Goal: Task Accomplishment & Management: Complete application form

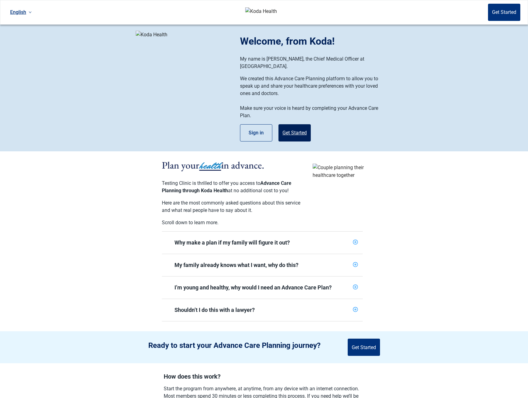
click at [301, 126] on button "Get Started" at bounding box center [294, 132] width 32 height 17
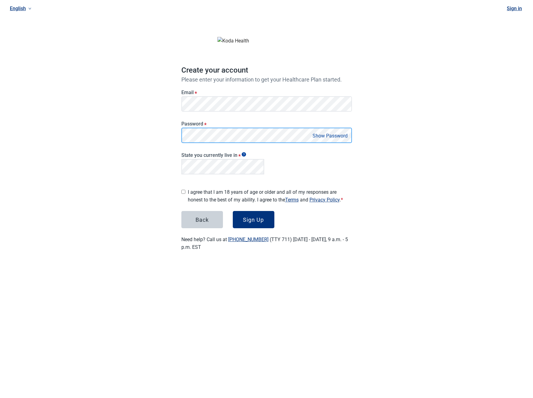
click at [158, 134] on div "English Sign in Create your account Please enter your information to get your H…" at bounding box center [266, 133] width 533 height 266
click at [226, 193] on label "I agree that I am 18 years of age or older and all of my responses are honest t…" at bounding box center [270, 195] width 164 height 15
click at [253, 213] on button "Sign Up" at bounding box center [254, 219] width 42 height 17
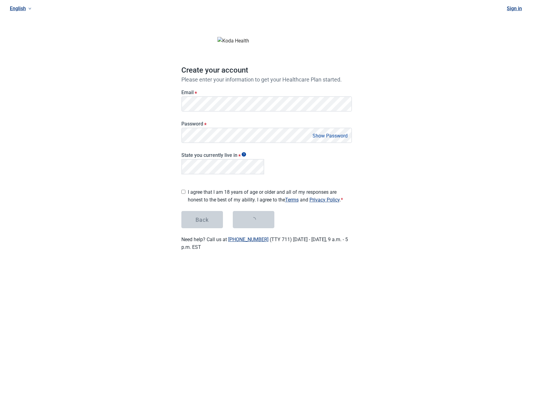
click at [163, 196] on div "English Sign in Create your account Please enter your information to get your H…" at bounding box center [266, 133] width 533 height 266
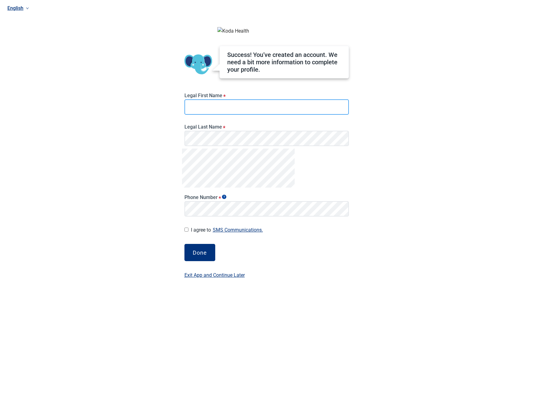
click at [202, 115] on input "Legal First Name *" at bounding box center [266, 106] width 164 height 15
type input "****"
click at [199, 252] on button "Done" at bounding box center [199, 252] width 31 height 17
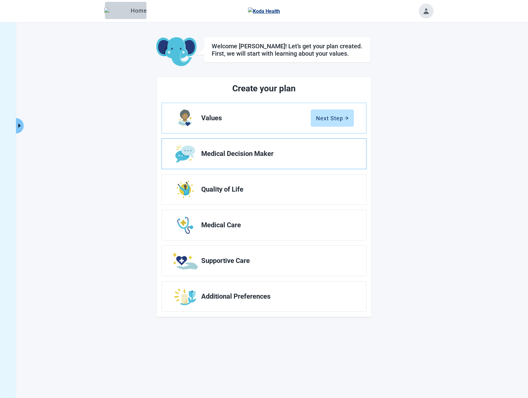
click at [271, 154] on span "Medical Decision Maker" at bounding box center [275, 153] width 148 height 7
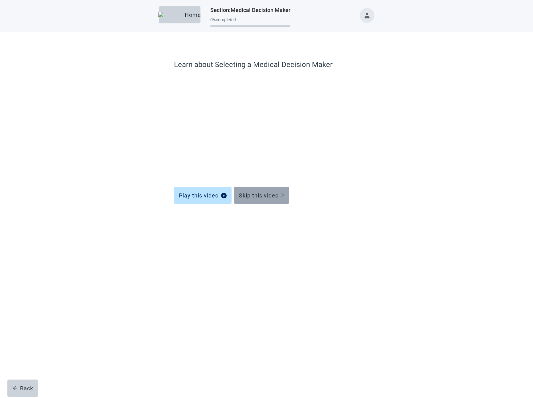
click at [254, 193] on div "Skip this video" at bounding box center [261, 195] width 45 height 6
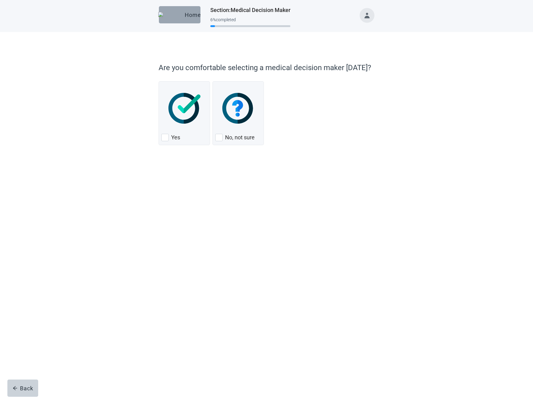
click at [181, 12] on div "Home" at bounding box center [180, 15] width 32 height 6
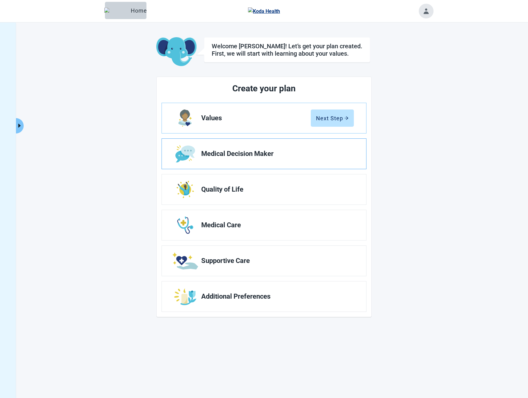
click at [251, 164] on link "Medical Decision Maker" at bounding box center [264, 154] width 204 height 30
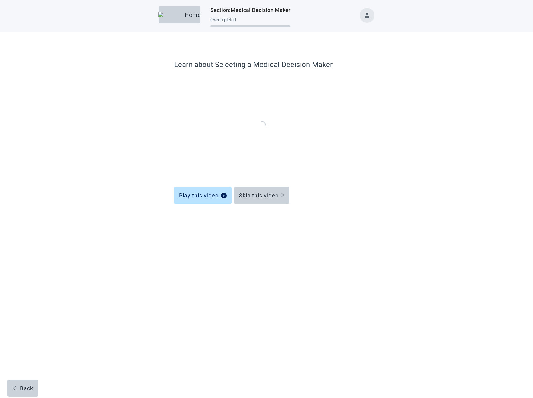
click at [255, 208] on div "Main content" at bounding box center [266, 221] width 185 height 31
click at [256, 200] on button "Skip this video" at bounding box center [261, 195] width 55 height 17
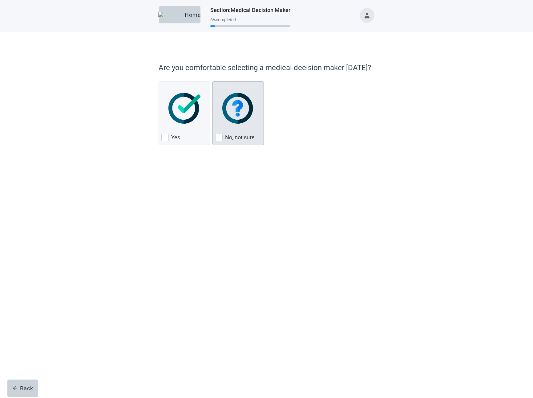
click at [240, 132] on div "No, not sure, checkbox, not checked" at bounding box center [238, 108] width 46 height 49
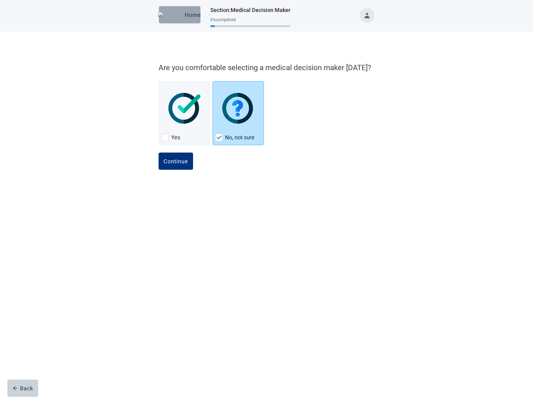
click at [183, 18] on div "Home" at bounding box center [180, 15] width 32 height 6
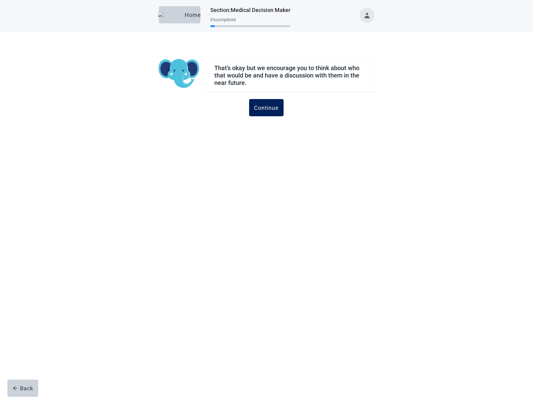
click at [271, 107] on div "Continue" at bounding box center [266, 108] width 25 height 6
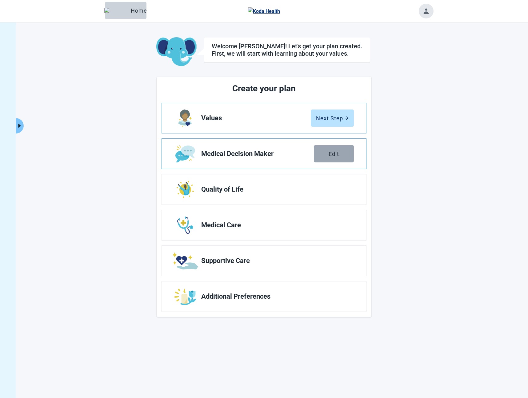
click at [318, 149] on button "Edit" at bounding box center [334, 153] width 40 height 17
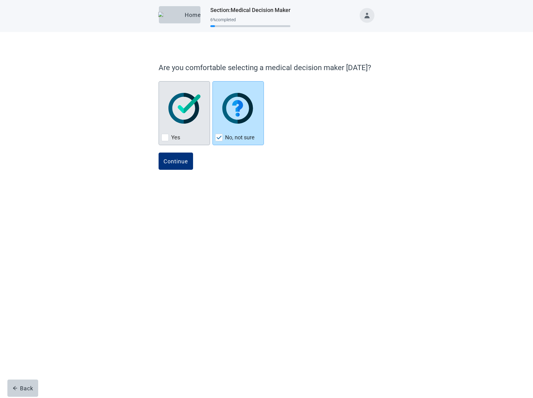
click at [182, 121] on img "Yes, checkbox, not checked" at bounding box center [184, 108] width 32 height 31
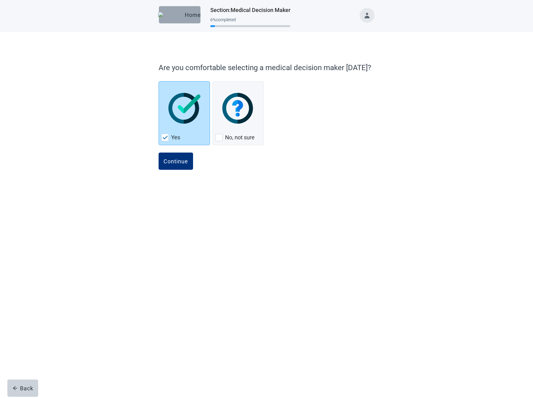
click at [184, 17] on div "Home" at bounding box center [180, 15] width 32 height 6
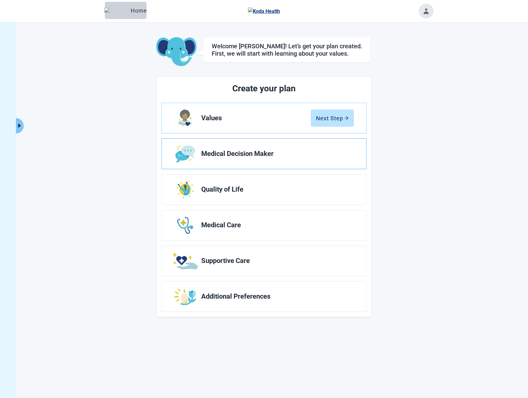
click at [297, 152] on span "Medical Decision Maker" at bounding box center [275, 153] width 148 height 7
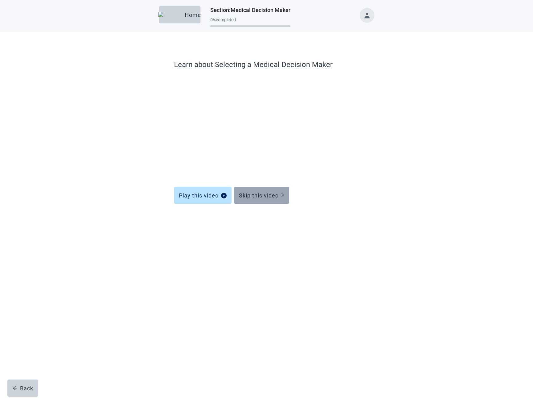
click at [259, 198] on div "Skip this video" at bounding box center [261, 195] width 45 height 6
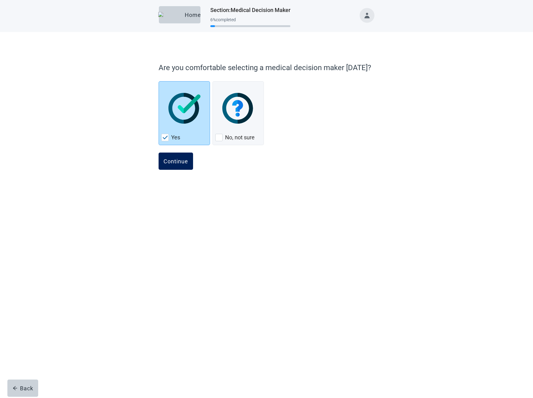
click at [171, 164] on button "Continue" at bounding box center [175, 161] width 34 height 17
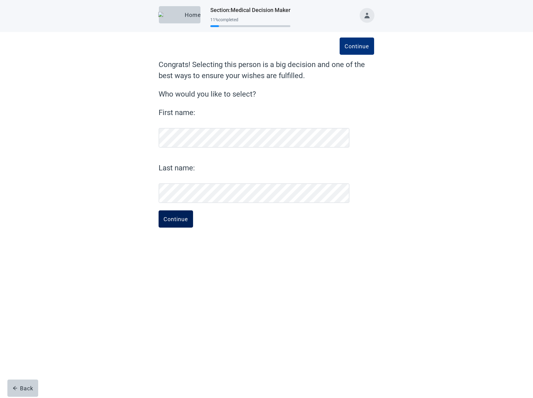
click at [177, 219] on div "Continue" at bounding box center [175, 219] width 25 height 6
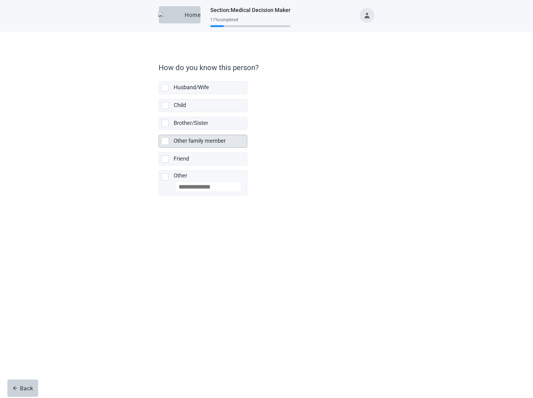
click at [181, 142] on label "Other family member" at bounding box center [200, 141] width 52 height 6
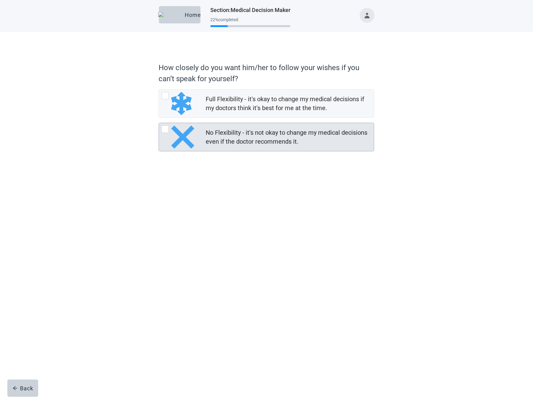
click at [186, 128] on img "No Flexibility - it's not okay to change my medical decisions even if the docto…" at bounding box center [182, 137] width 23 height 23
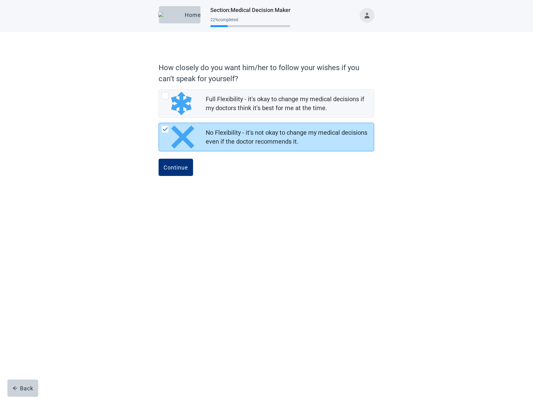
click at [158, 159] on button "Continue" at bounding box center [175, 167] width 34 height 17
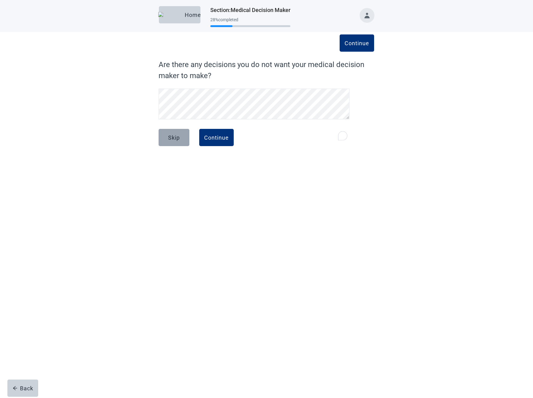
click at [169, 144] on button "Skip" at bounding box center [173, 137] width 31 height 17
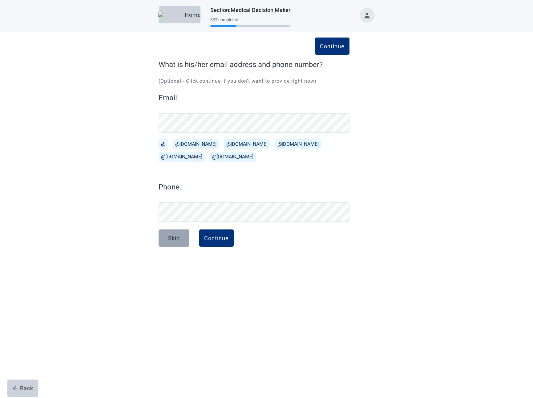
click at [167, 240] on button "Skip" at bounding box center [173, 238] width 31 height 17
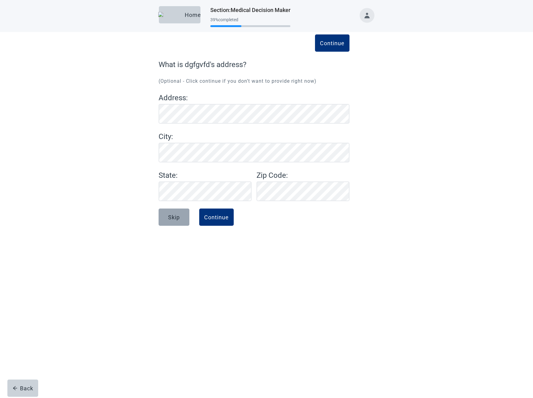
click at [166, 214] on button "Skip" at bounding box center [173, 217] width 31 height 17
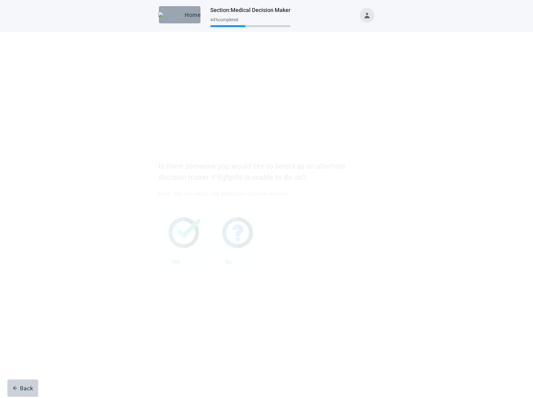
click at [186, 17] on div "Home" at bounding box center [180, 15] width 32 height 6
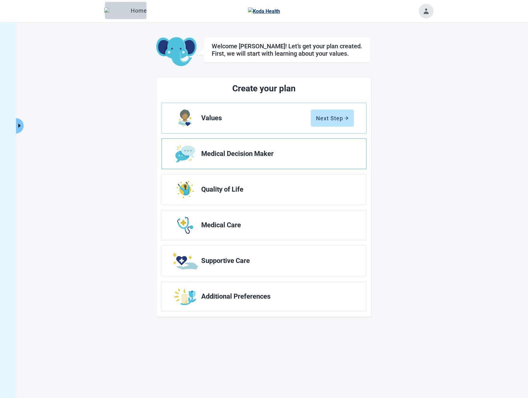
click at [218, 159] on link "Medical Decision Maker" at bounding box center [264, 154] width 204 height 30
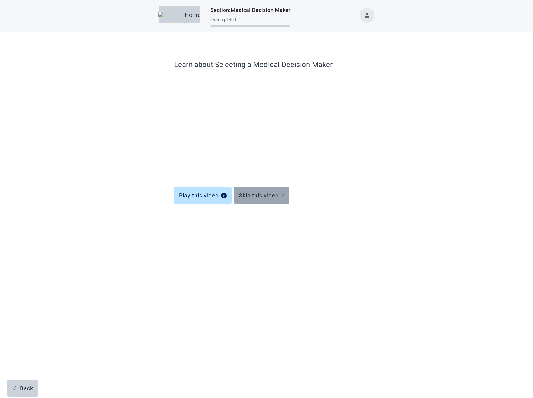
click at [246, 192] on div "Skip this video" at bounding box center [261, 195] width 45 height 6
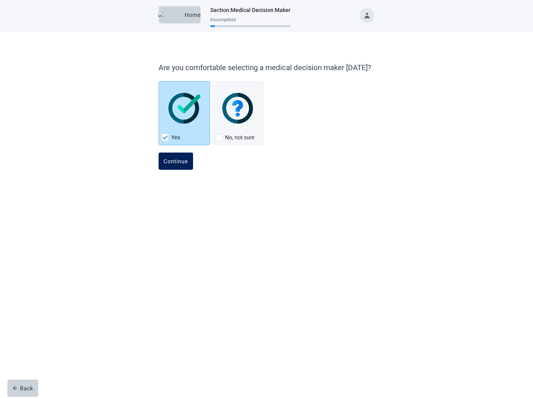
click at [171, 164] on div "Continue" at bounding box center [175, 161] width 25 height 6
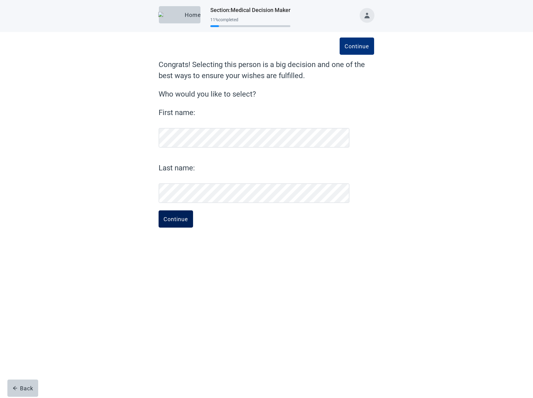
click at [175, 217] on div "Continue" at bounding box center [175, 219] width 25 height 6
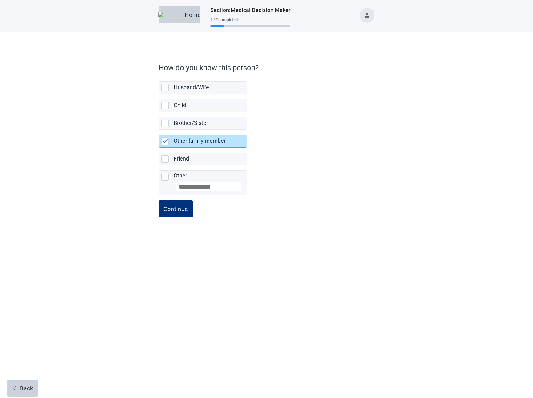
click at [175, 217] on button "Continue" at bounding box center [175, 208] width 34 height 17
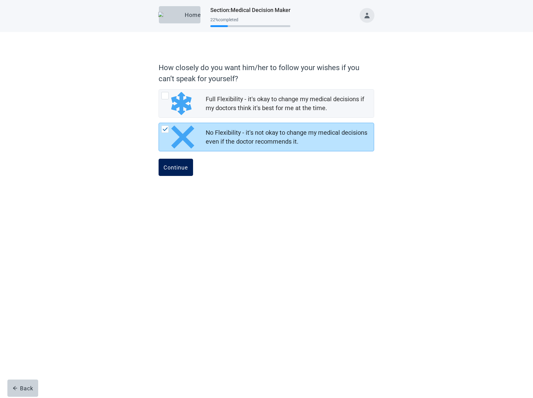
click at [190, 169] on button "Continue" at bounding box center [175, 167] width 34 height 17
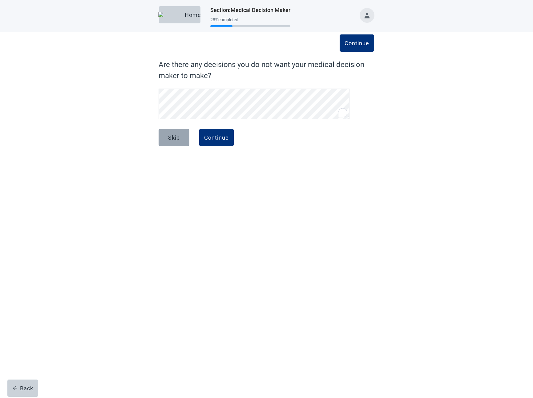
click at [169, 141] on div "Skip" at bounding box center [174, 137] width 12 height 6
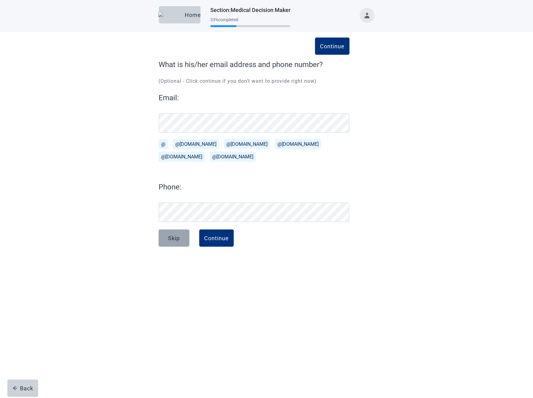
click at [172, 238] on div "Skip" at bounding box center [174, 238] width 12 height 6
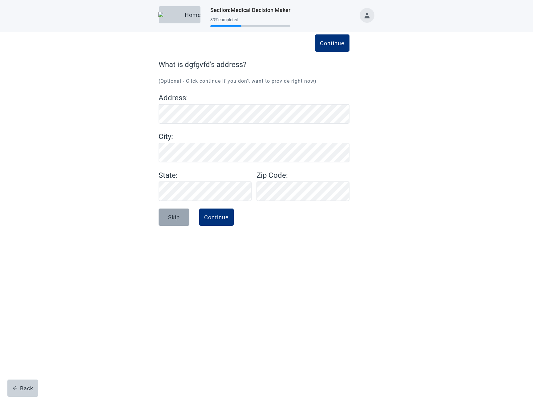
click at [177, 217] on div "Skip" at bounding box center [174, 217] width 12 height 6
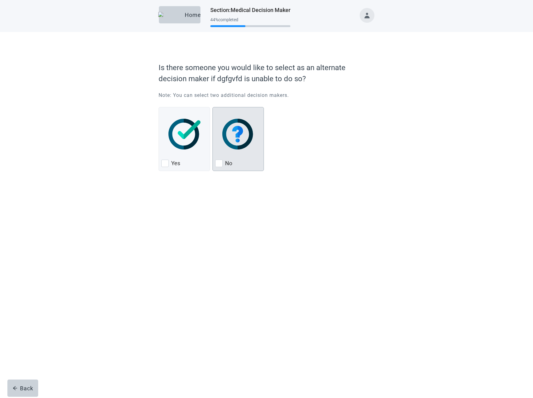
click at [241, 153] on div "No, checkbox, not checked" at bounding box center [238, 134] width 46 height 49
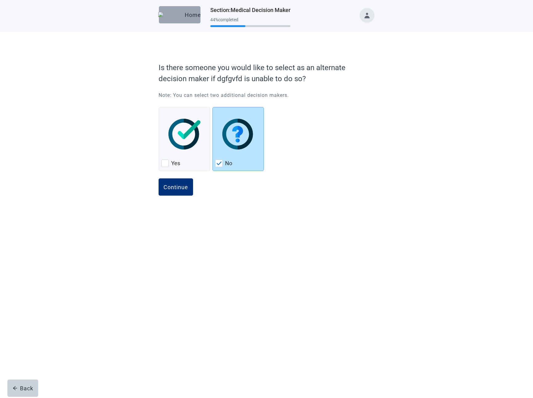
click at [193, 18] on button "Home" at bounding box center [180, 14] width 42 height 17
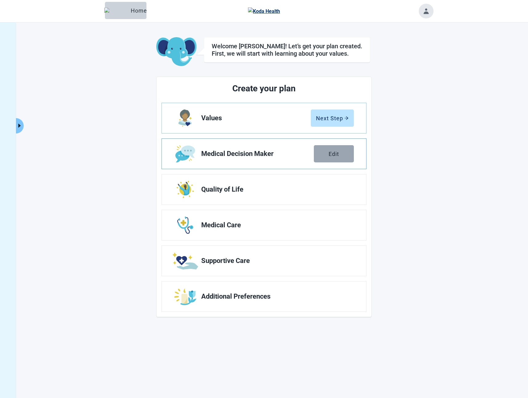
click at [346, 159] on button "Edit" at bounding box center [334, 153] width 40 height 17
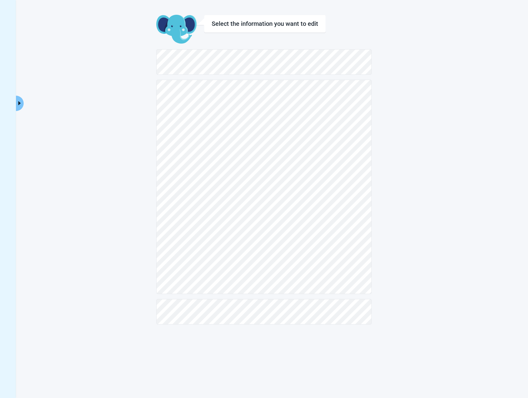
scroll to position [22, 0]
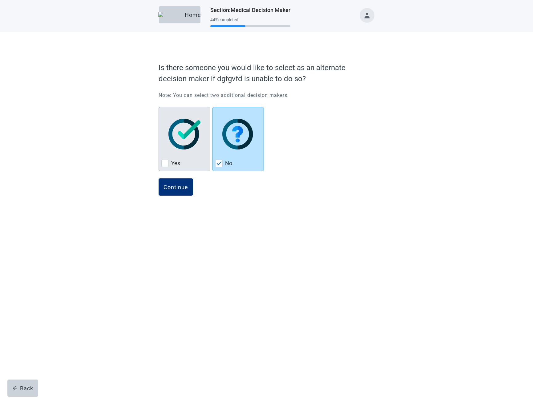
click at [181, 145] on img "Yes, checkbox, not checked" at bounding box center [184, 134] width 32 height 31
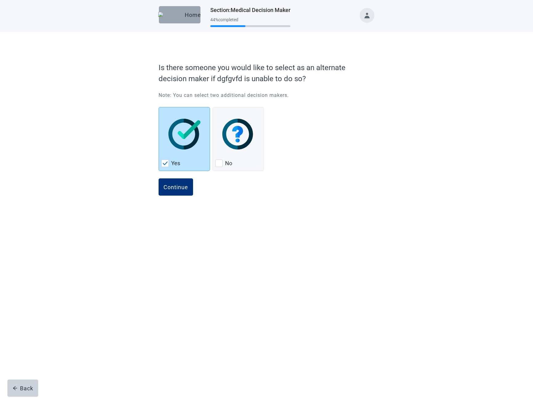
click at [181, 15] on div "Home" at bounding box center [180, 15] width 32 height 6
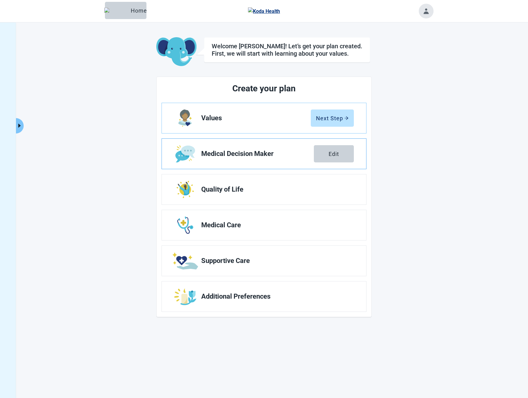
click at [274, 162] on link "Medical Decision Maker Edit" at bounding box center [264, 154] width 204 height 30
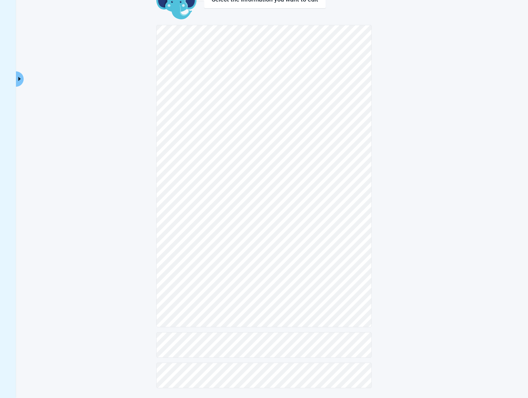
scroll to position [22, 0]
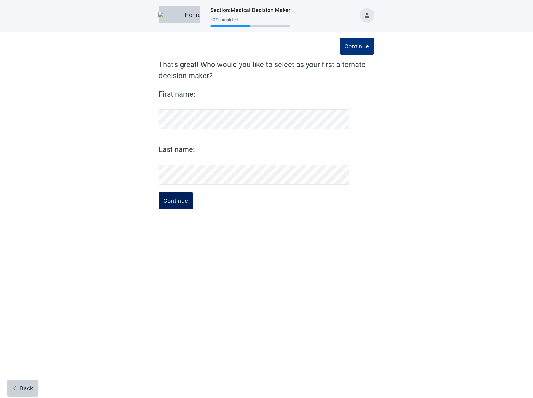
click at [179, 204] on div "Continue" at bounding box center [175, 201] width 25 height 6
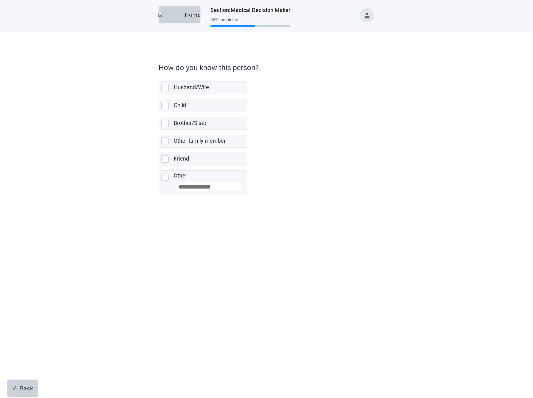
click at [192, 137] on label "Other family member" at bounding box center [202, 139] width 89 height 18
click at [193, 120] on label "Brother/Sister" at bounding box center [191, 123] width 34 height 6
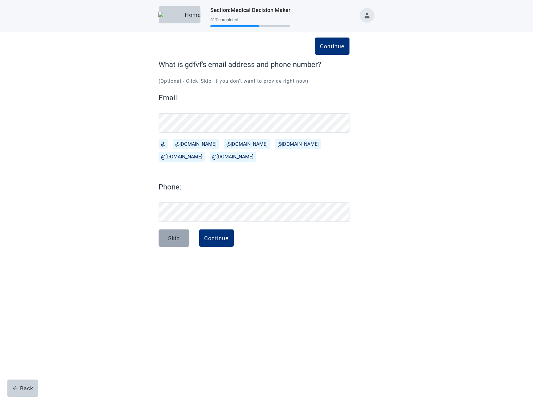
click at [177, 239] on div "Skip" at bounding box center [174, 238] width 12 height 6
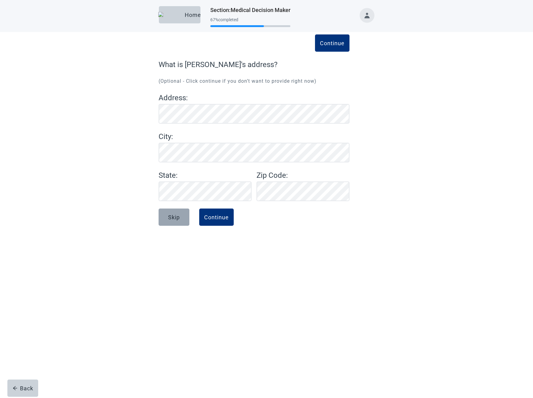
click at [179, 211] on button "Skip" at bounding box center [173, 217] width 31 height 17
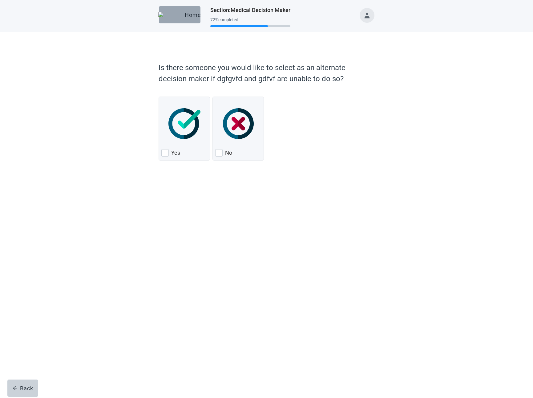
click at [185, 18] on div "Home" at bounding box center [180, 15] width 32 height 6
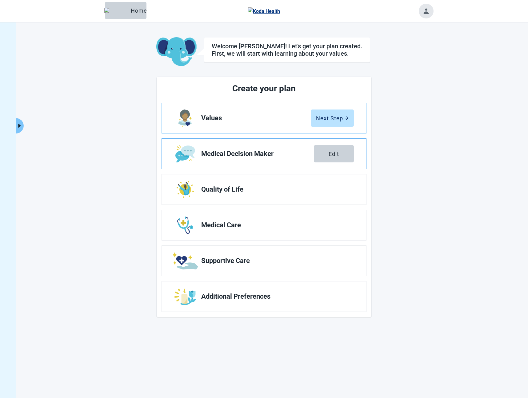
click at [257, 161] on link "Medical Decision Maker Edit" at bounding box center [264, 154] width 204 height 30
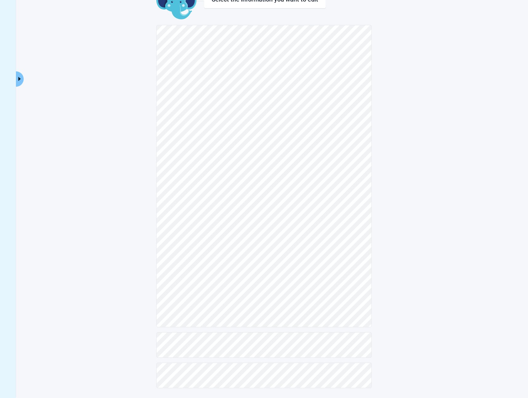
scroll to position [22, 0]
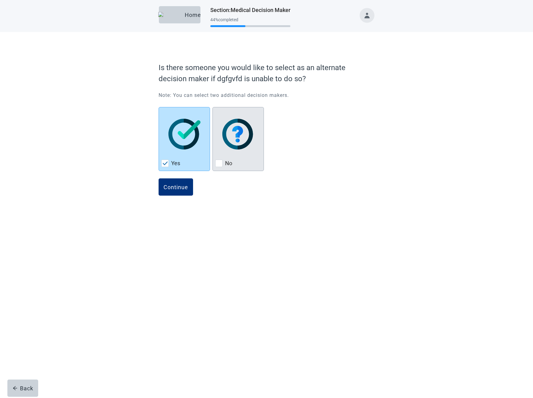
click at [250, 136] on img "No, checkbox, not checked" at bounding box center [238, 134] width 32 height 31
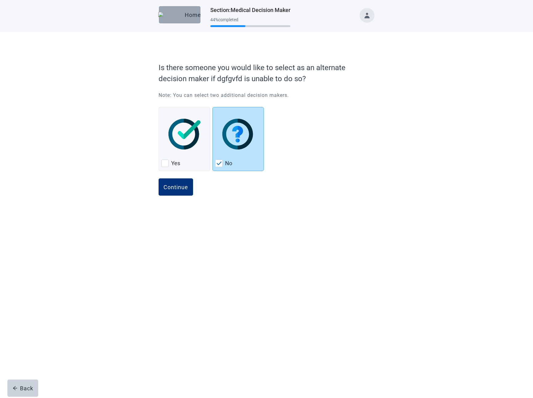
click at [190, 17] on div "Home" at bounding box center [180, 15] width 32 height 6
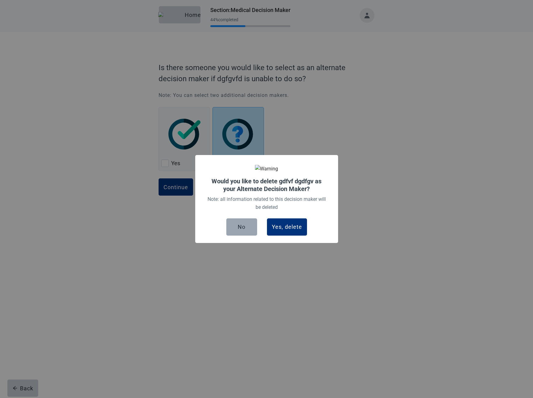
click at [244, 227] on div "No" at bounding box center [242, 227] width 8 height 6
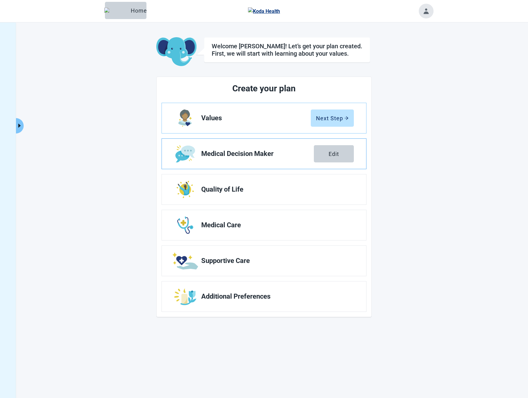
click at [258, 160] on link "Medical Decision Maker Edit" at bounding box center [264, 154] width 204 height 30
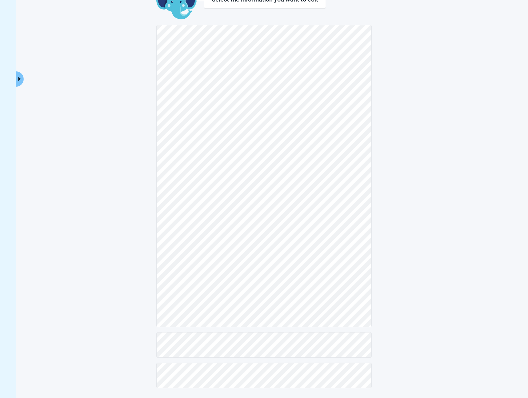
scroll to position [22, 0]
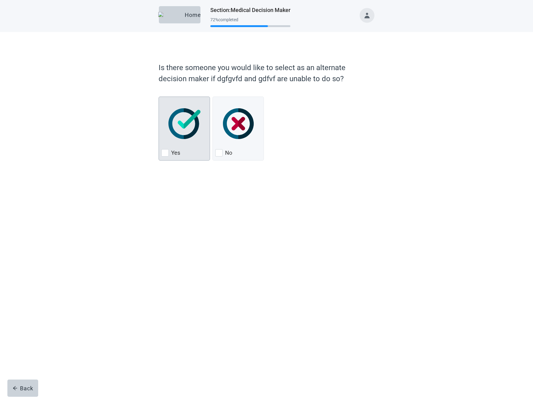
click at [176, 113] on img "Yes, checkbox, not checked" at bounding box center [184, 123] width 32 height 31
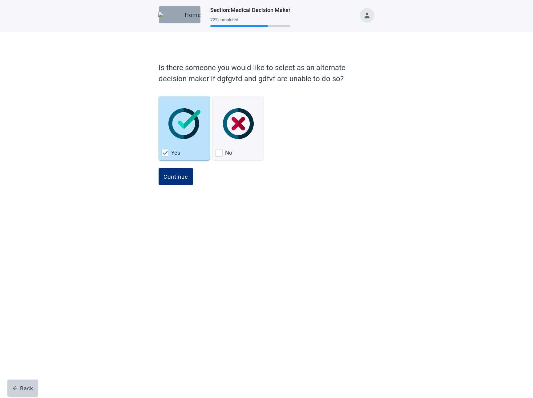
click at [181, 13] on div "Home" at bounding box center [180, 15] width 32 height 6
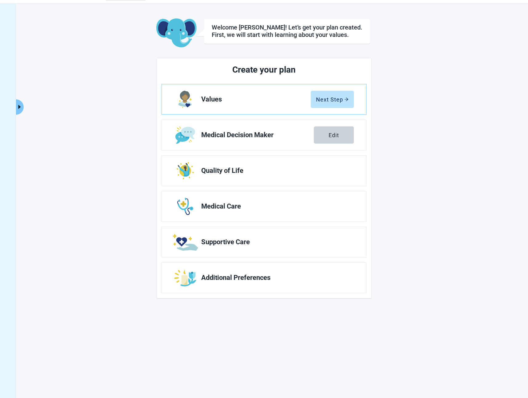
scroll to position [22, 0]
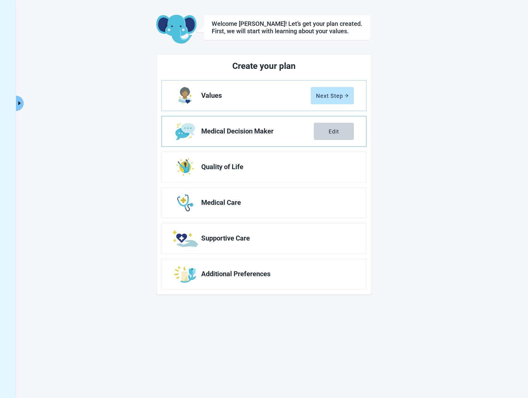
click at [276, 132] on span "Medical Decision Maker" at bounding box center [257, 131] width 113 height 7
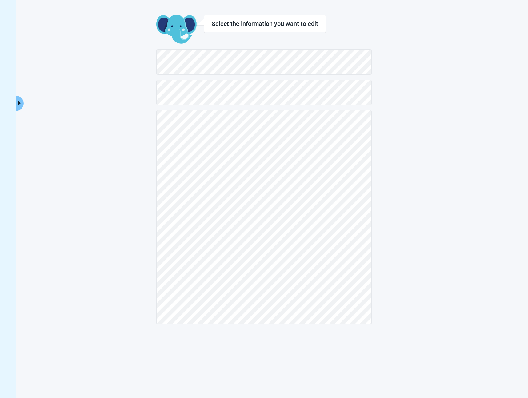
scroll to position [22, 0]
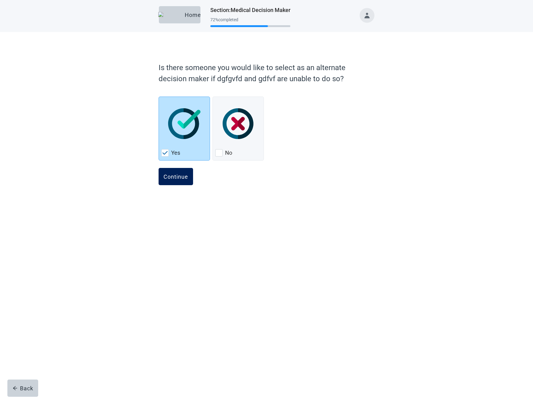
click at [182, 177] on div "Continue" at bounding box center [175, 177] width 25 height 6
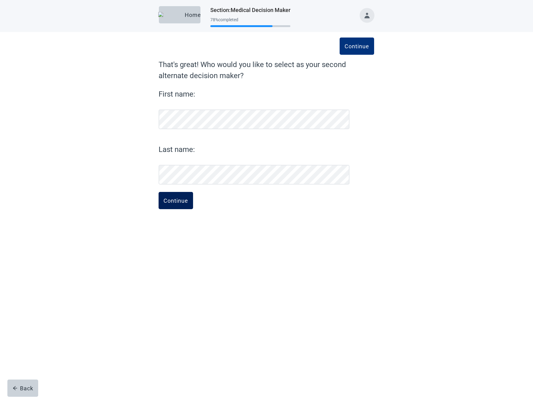
click at [186, 199] on div "Continue" at bounding box center [175, 201] width 25 height 6
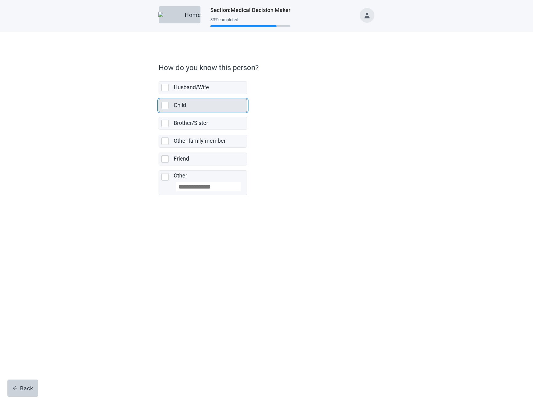
click at [195, 103] on div "Child" at bounding box center [209, 106] width 70 height 8
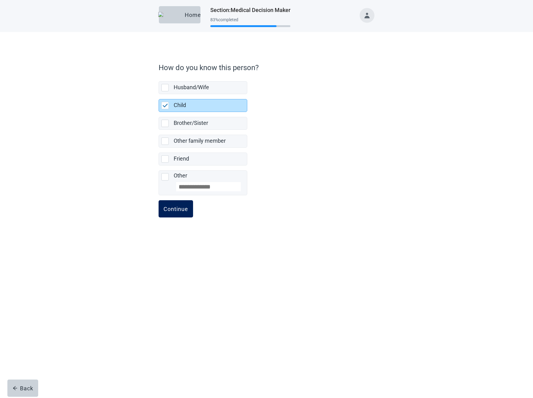
drag, startPoint x: 177, startPoint y: 210, endPoint x: 180, endPoint y: 209, distance: 3.3
click at [177, 210] on div "Continue" at bounding box center [175, 209] width 25 height 6
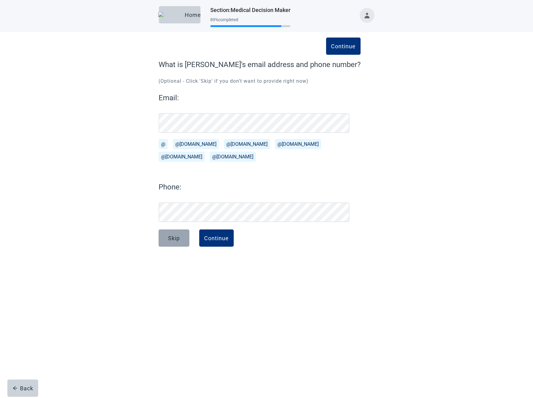
click at [177, 237] on div "Skip" at bounding box center [174, 238] width 12 height 6
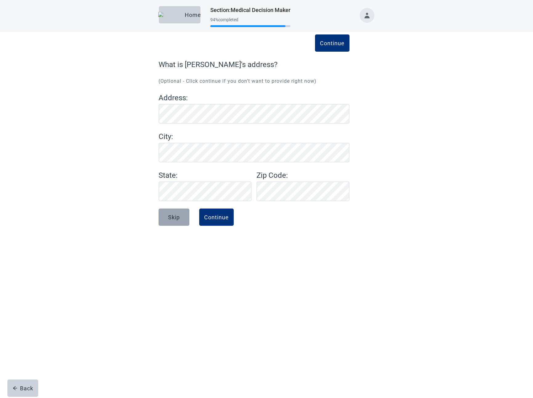
click at [176, 215] on div "Skip" at bounding box center [174, 217] width 12 height 6
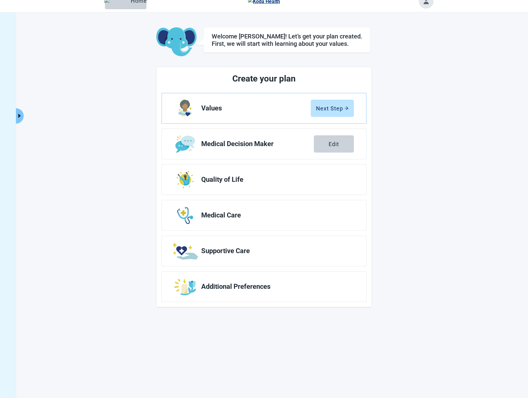
scroll to position [22, 0]
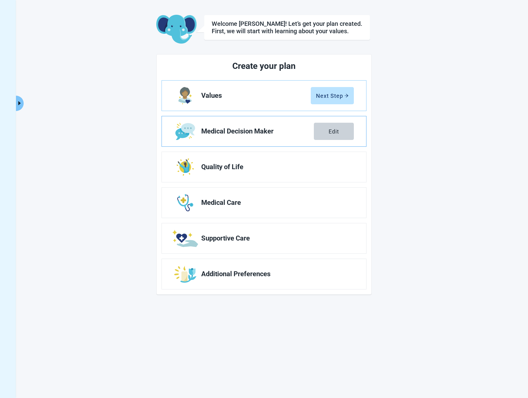
click at [246, 136] on link "Medical Decision Maker Edit" at bounding box center [264, 131] width 204 height 30
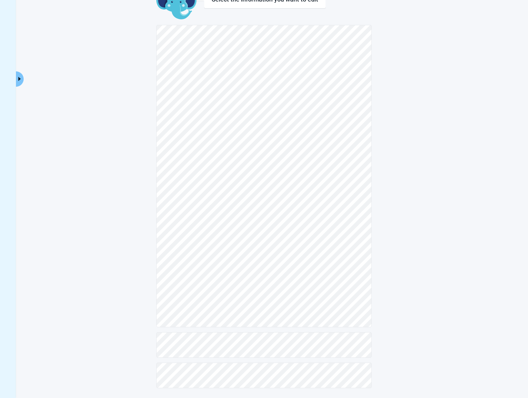
scroll to position [22, 0]
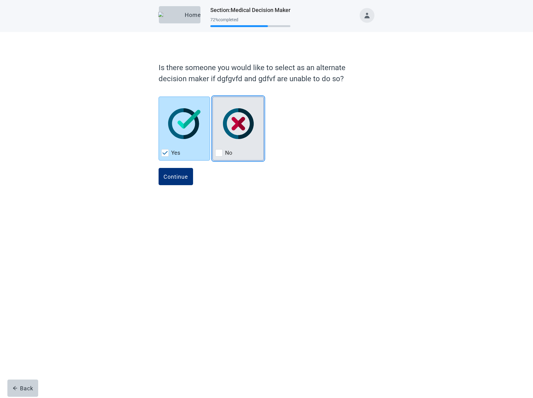
click at [250, 123] on img "No, checkbox, not checked" at bounding box center [238, 123] width 31 height 31
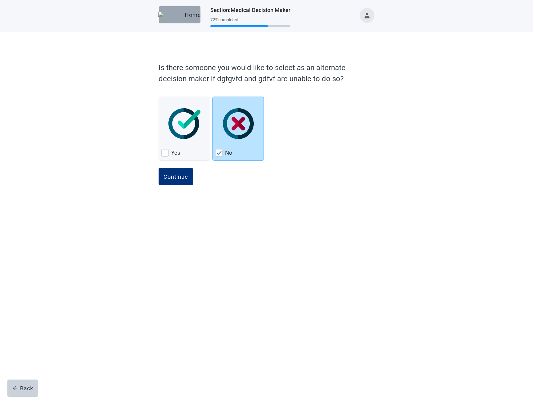
click at [190, 19] on button "Home" at bounding box center [180, 14] width 42 height 17
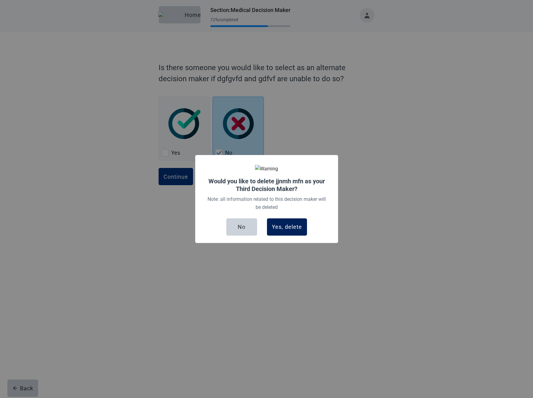
click at [282, 230] on div "Yes, delete" at bounding box center [287, 227] width 30 height 6
